Goal: Find specific page/section: Find specific page/section

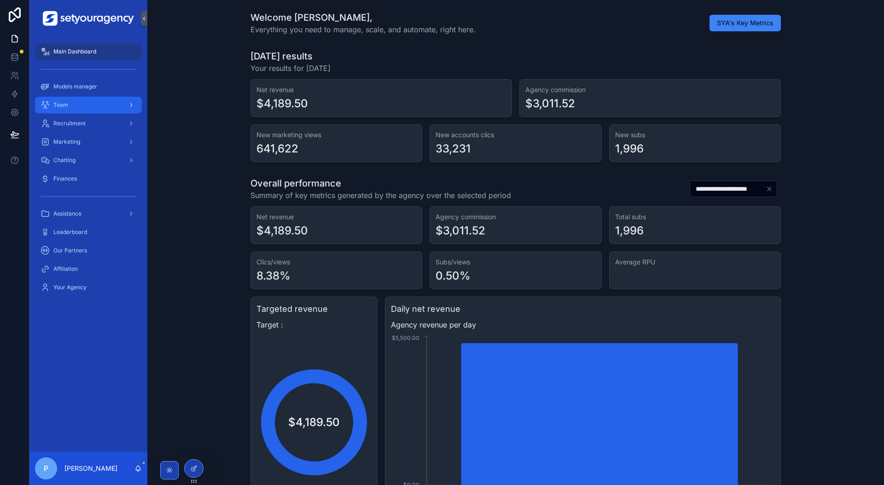
scroll to position [0, 3224]
click at [110, 123] on div "Recruitment" at bounding box center [89, 123] width 96 height 15
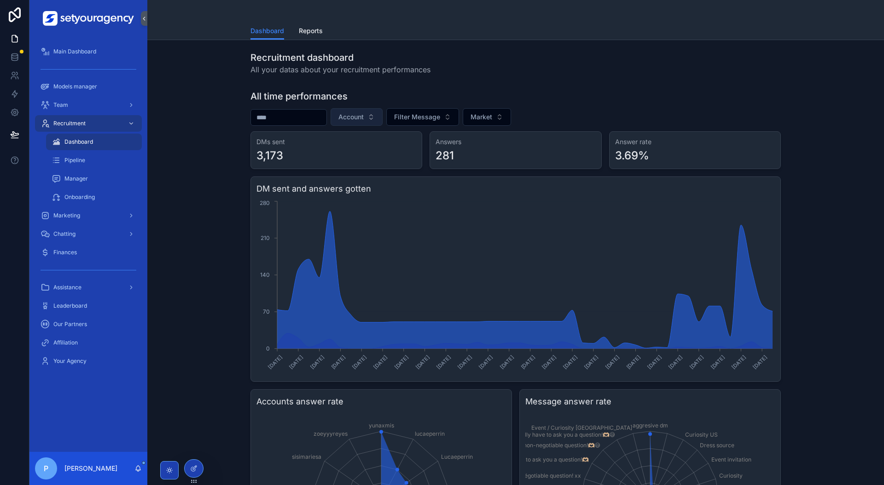
click at [383, 111] on button "Account" at bounding box center [357, 117] width 52 height 18
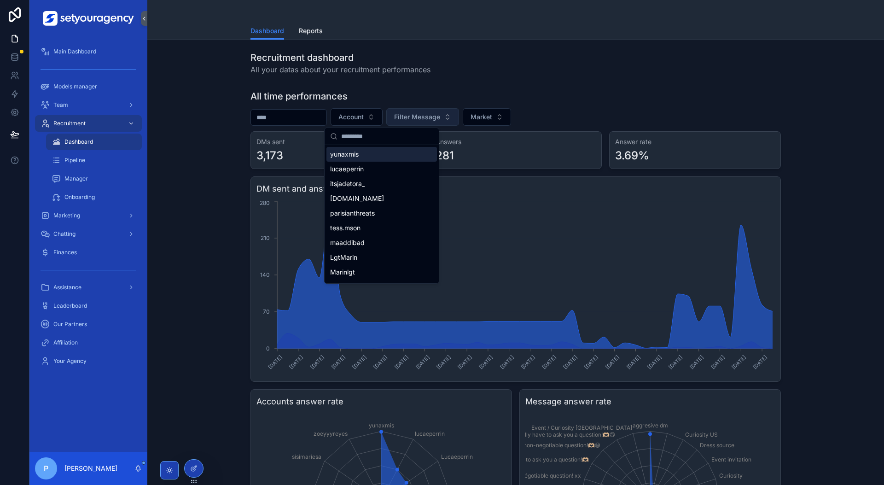
click at [434, 119] on span "Filter Message" at bounding box center [417, 116] width 46 height 9
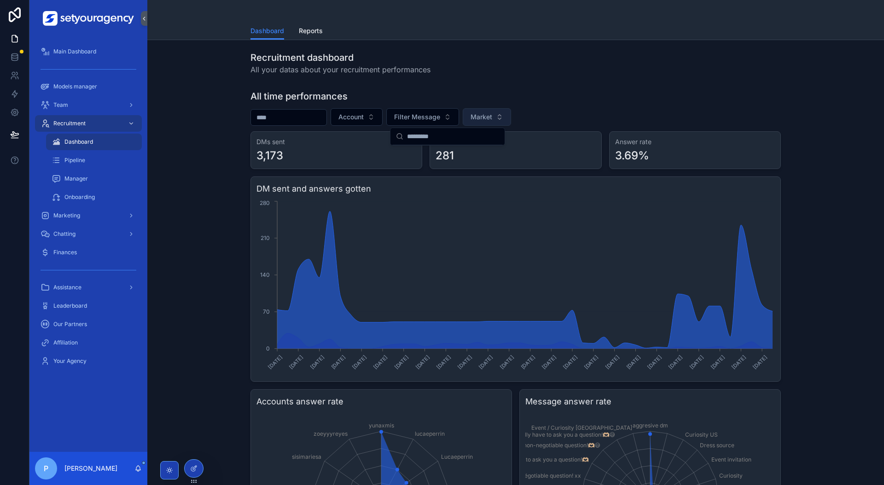
click at [511, 116] on button "Market" at bounding box center [487, 117] width 48 height 18
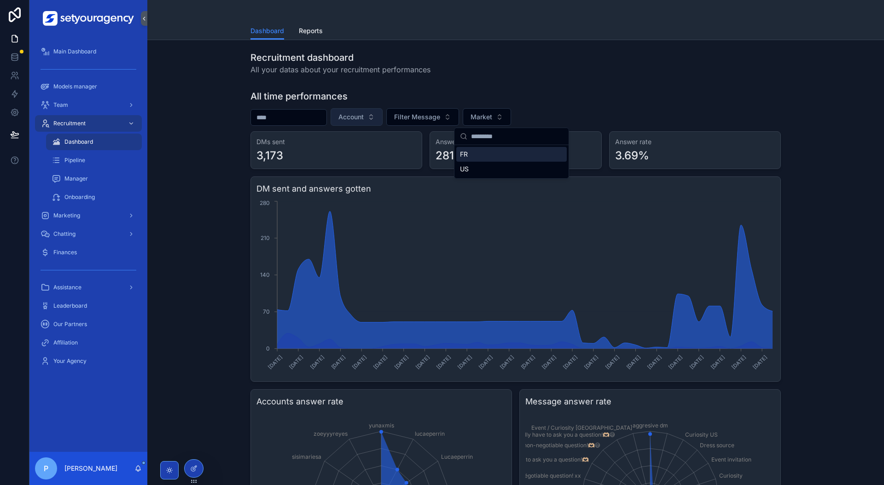
click at [383, 112] on button "Account" at bounding box center [357, 117] width 52 height 18
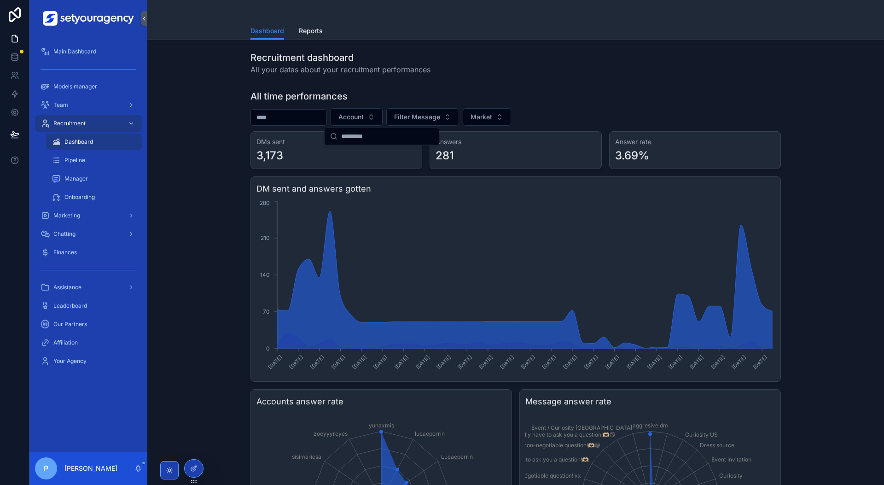
click at [398, 96] on div "All time performances" at bounding box center [516, 96] width 531 height 13
click at [99, 158] on div "Pipeline" at bounding box center [94, 160] width 85 height 15
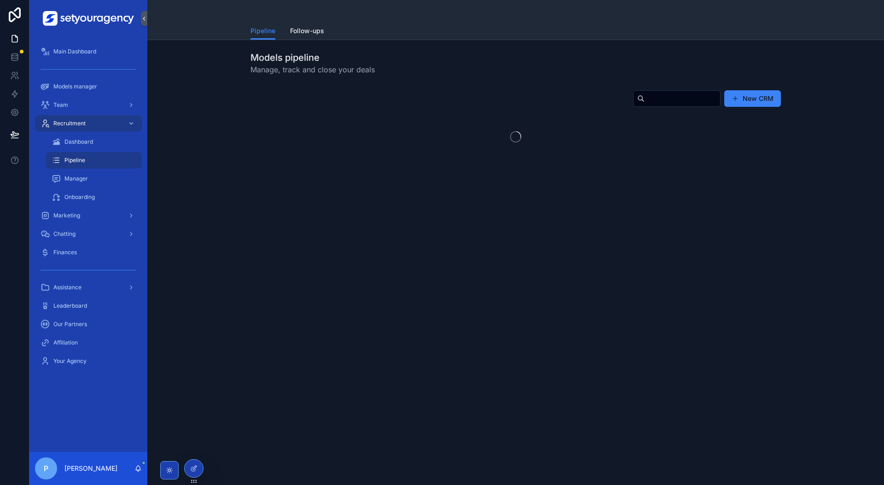
click at [663, 99] on input "scrollable content" at bounding box center [683, 98] width 76 height 13
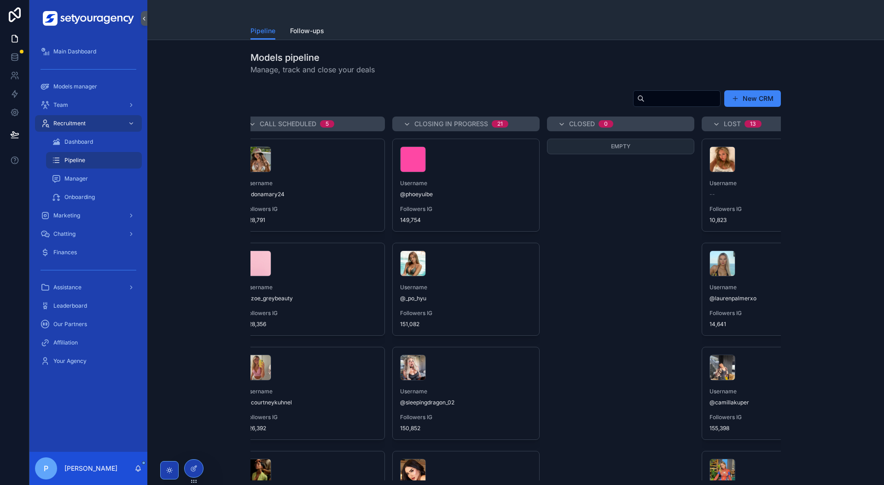
scroll to position [0, 715]
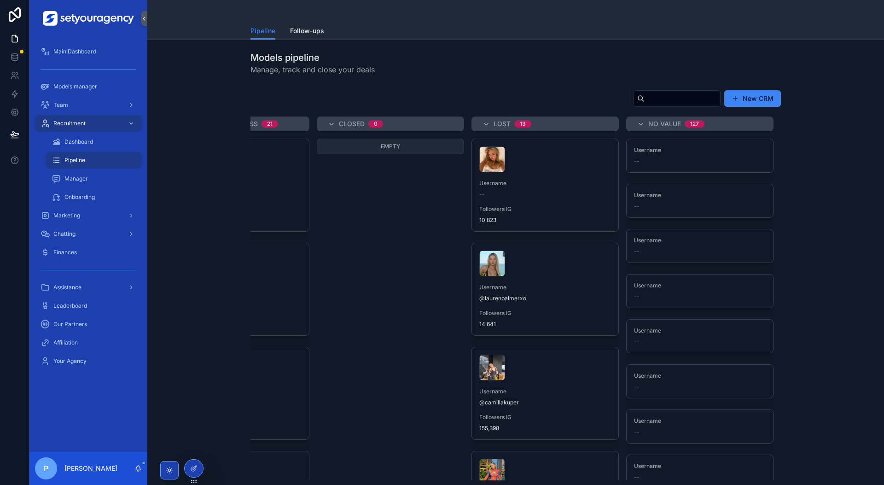
click at [481, 123] on div "Lost 13" at bounding box center [545, 124] width 147 height 15
click at [365, 123] on span "Closed" at bounding box center [352, 123] width 26 height 9
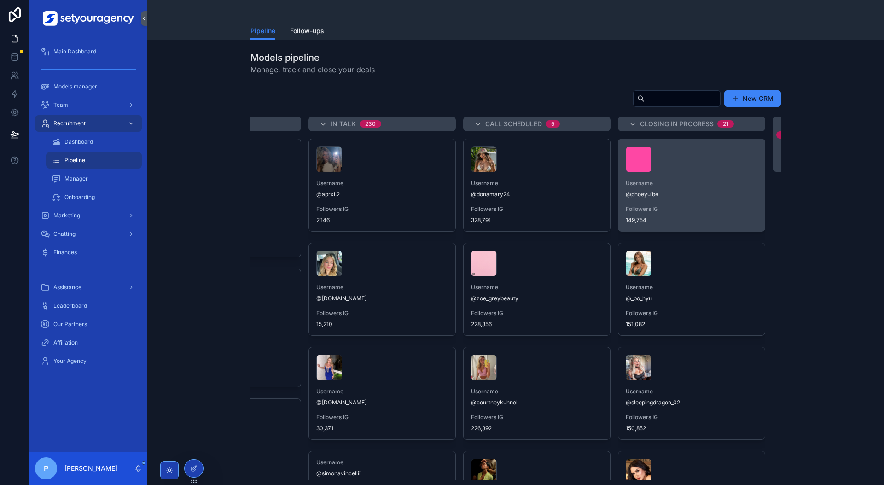
scroll to position [0, 0]
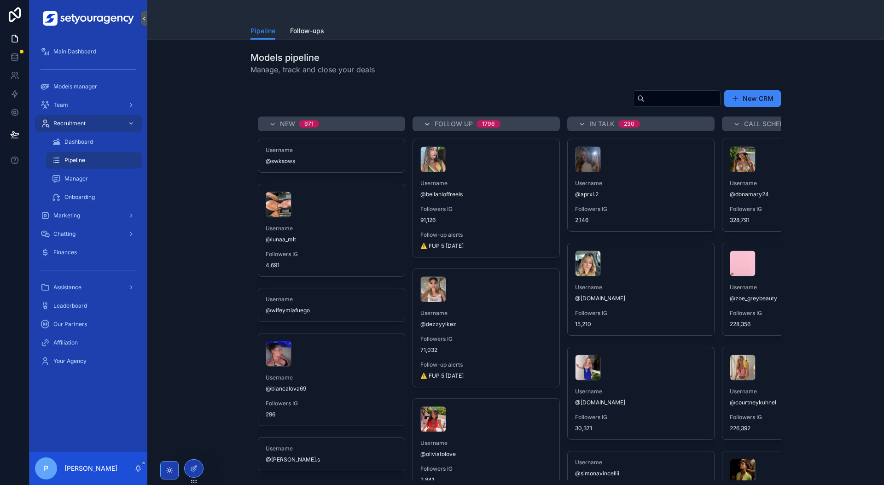
click at [427, 126] on icon "scrollable content" at bounding box center [427, 124] width 7 height 7
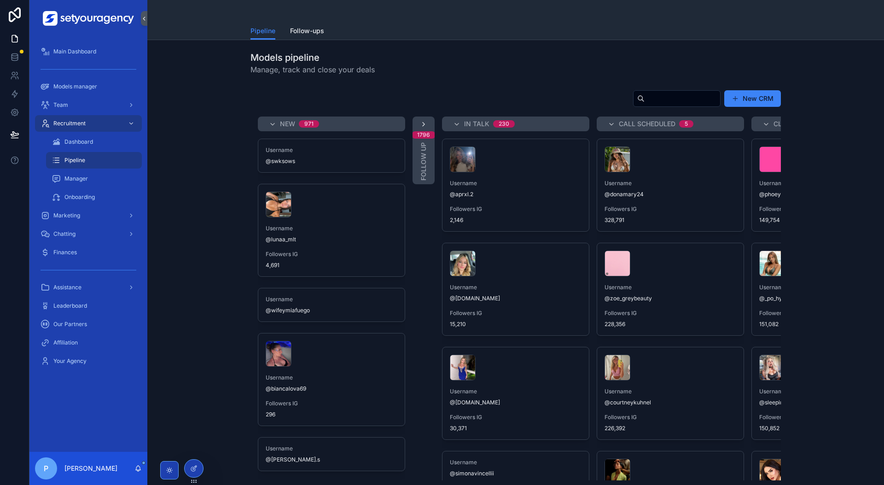
click at [427, 126] on div "1796 Follow Up" at bounding box center [424, 151] width 22 height 68
